Goal: Task Accomplishment & Management: Use online tool/utility

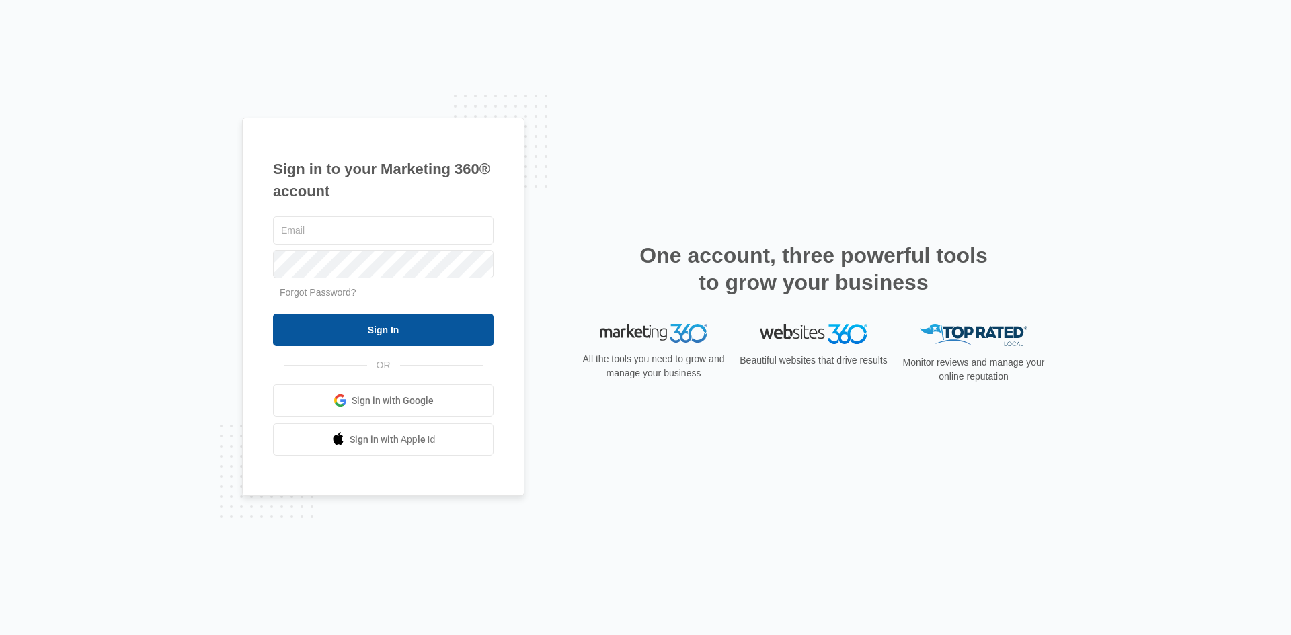
type input "[EMAIL_ADDRESS][PERSON_NAME][DOMAIN_NAME]"
click at [400, 327] on input "Sign In" at bounding box center [383, 330] width 221 height 32
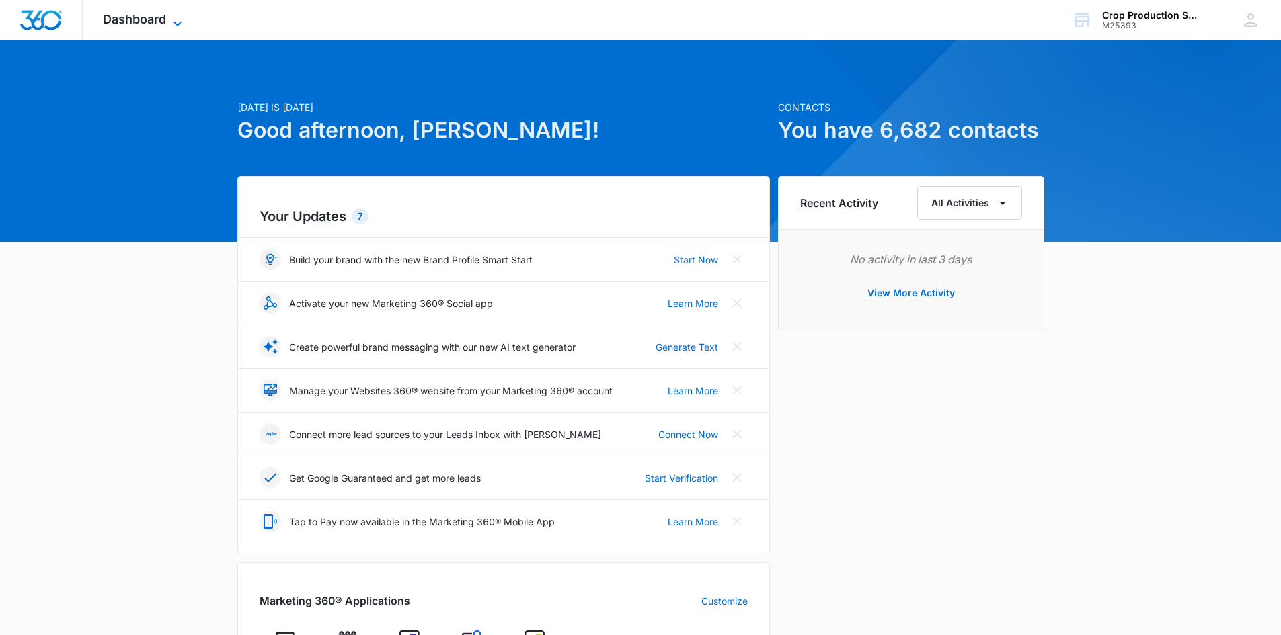
click at [161, 15] on span "Dashboard" at bounding box center [134, 19] width 63 height 14
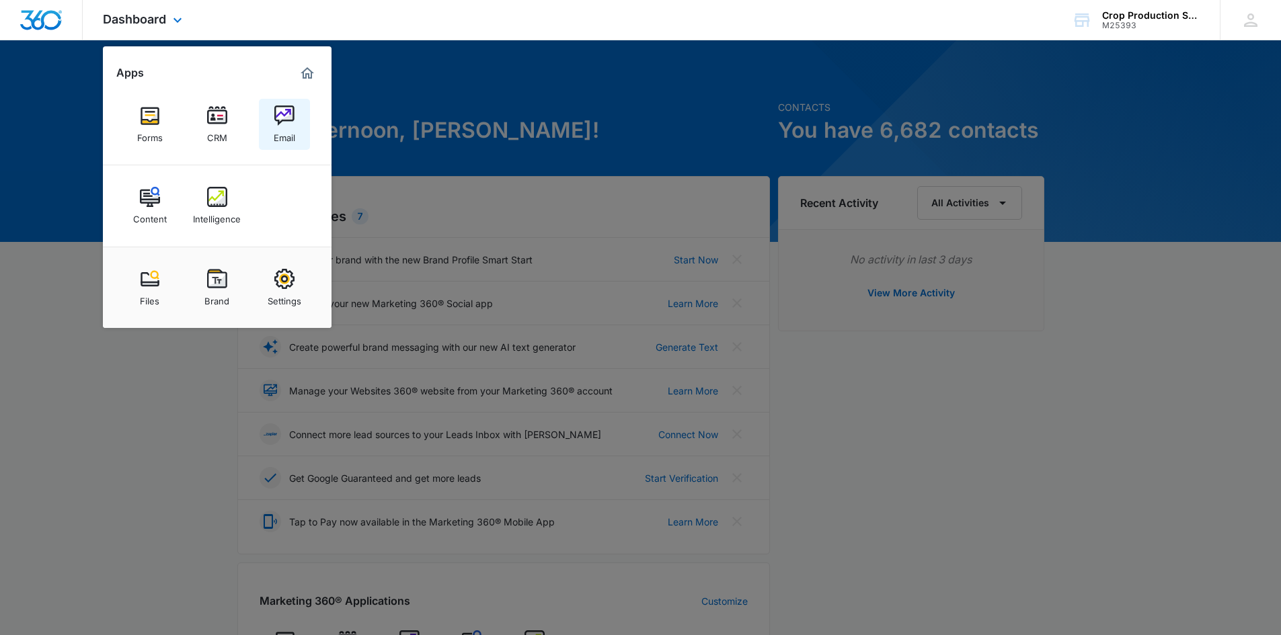
click at [302, 142] on link "Email" at bounding box center [284, 124] width 51 height 51
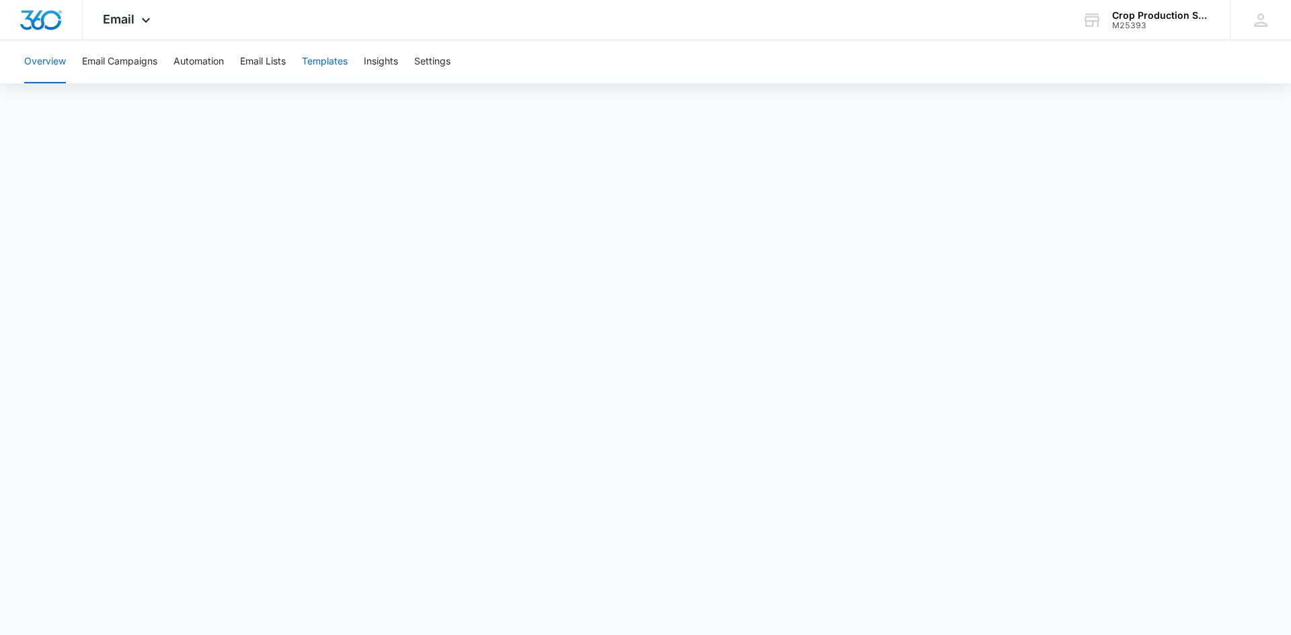
click at [339, 55] on button "Templates" at bounding box center [325, 61] width 46 height 43
